Goal: Information Seeking & Learning: Learn about a topic

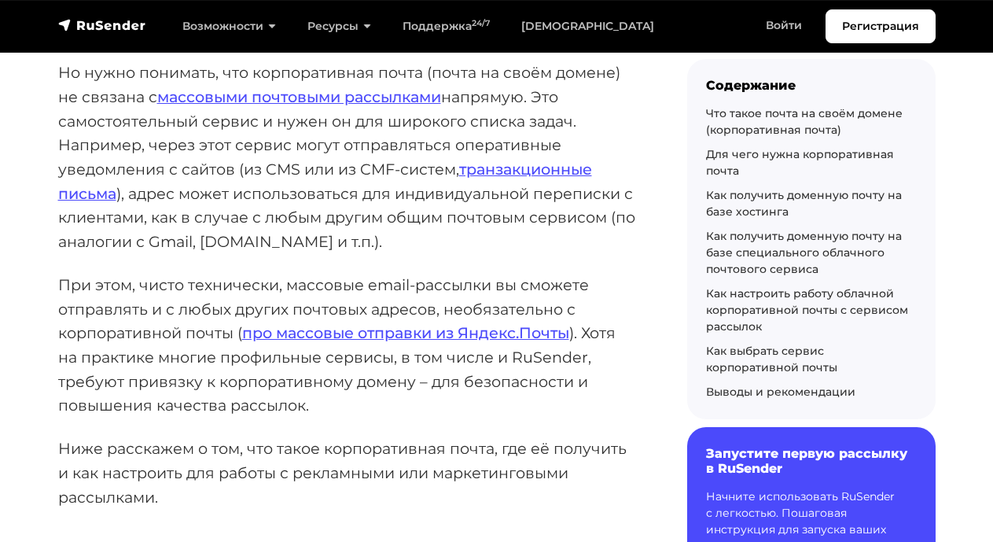
scroll to position [415, 0]
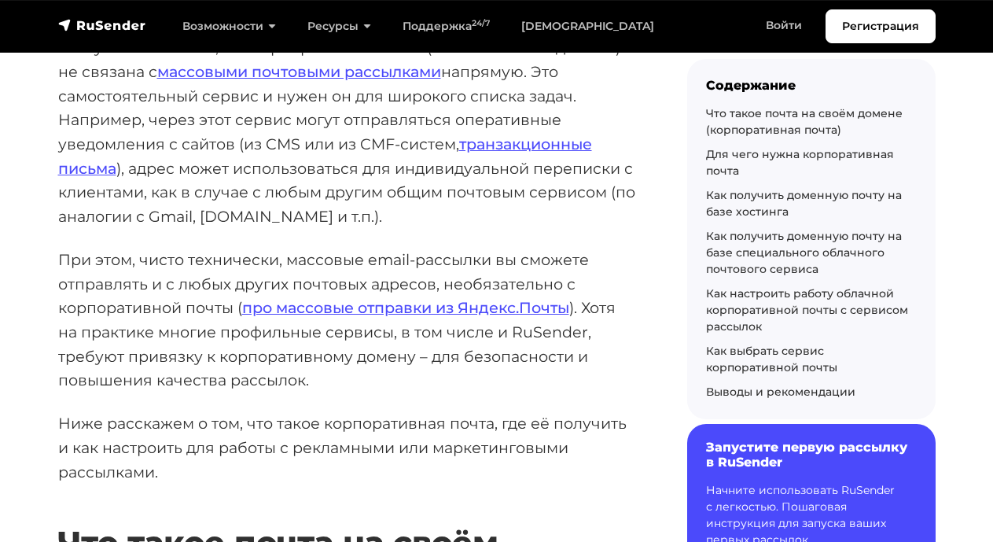
click at [735, 483] on p "Начните использовать RuSender с легкостью. Пошаговая инструкция для запуска ваш…" at bounding box center [811, 516] width 211 height 66
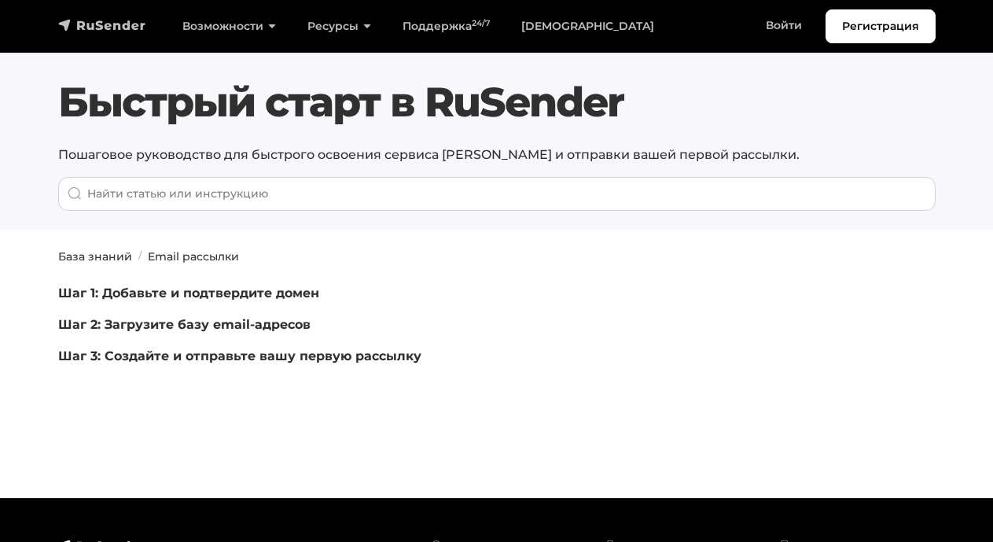
click at [84, 20] on img "navbar" at bounding box center [102, 25] width 88 height 16
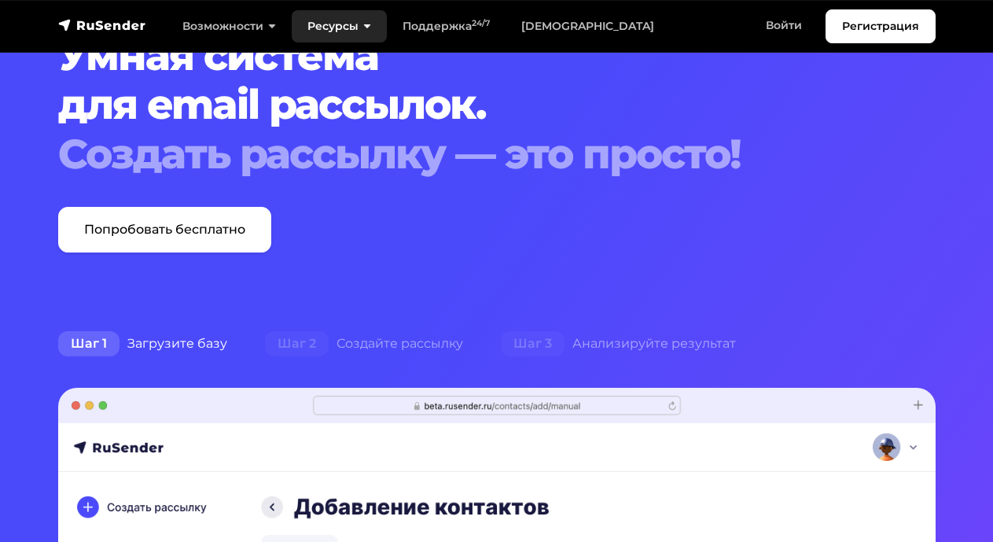
scroll to position [88, 0]
